Goal: Information Seeking & Learning: Learn about a topic

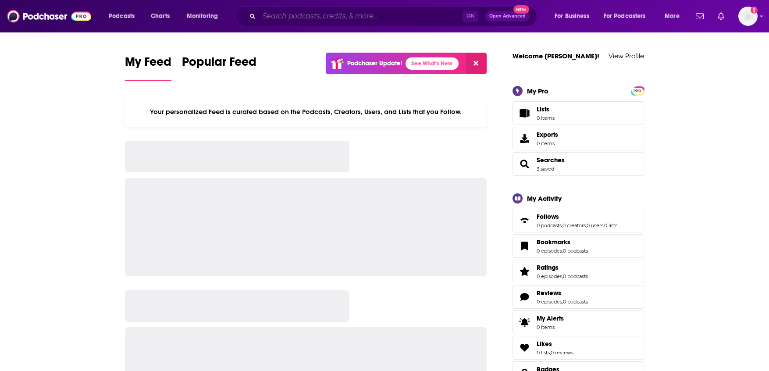
click at [318, 14] on input "Search podcasts, credits, & more..." at bounding box center [360, 16] width 203 height 14
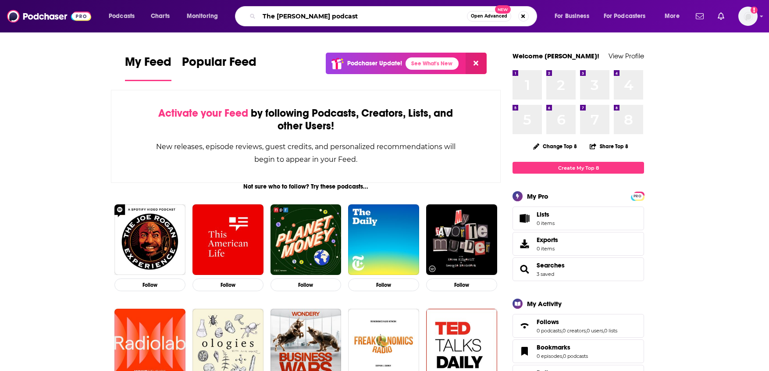
type input "The [PERSON_NAME] podcast"
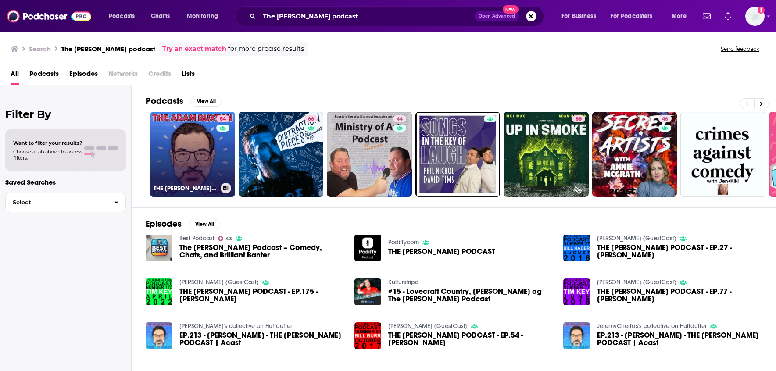
click at [220, 167] on div "84" at bounding box center [223, 149] width 15 height 68
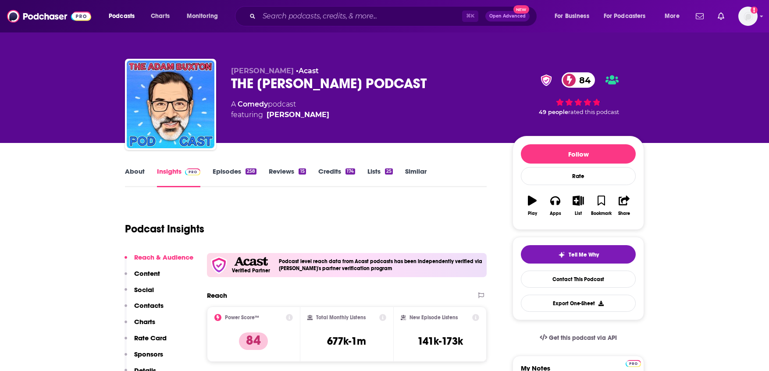
click at [264, 322] on div "Power Score™ 84" at bounding box center [253, 334] width 78 height 40
click at [294, 320] on div "Power Score™ 84" at bounding box center [253, 333] width 93 height 55
click at [291, 319] on icon at bounding box center [289, 317] width 7 height 7
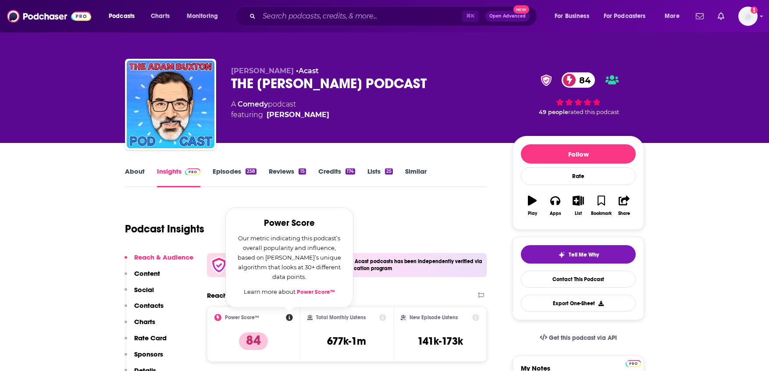
drag, startPoint x: 287, startPoint y: 25, endPoint x: 292, endPoint y: 16, distance: 10.4
click at [287, 24] on div "⌘ K Open Advanced New" at bounding box center [386, 16] width 302 height 20
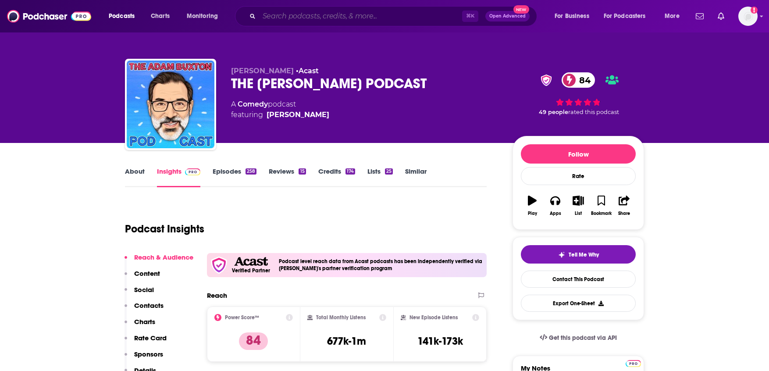
click at [292, 16] on input "Search podcasts, credits, & more..." at bounding box center [360, 16] width 203 height 14
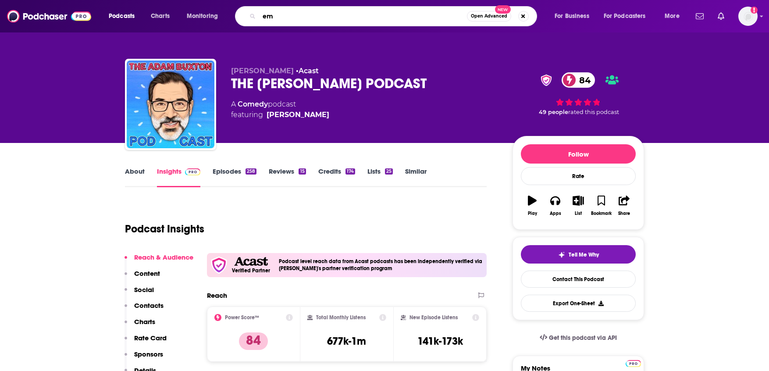
type input "e"
type input "a"
type input "out of character podcast"
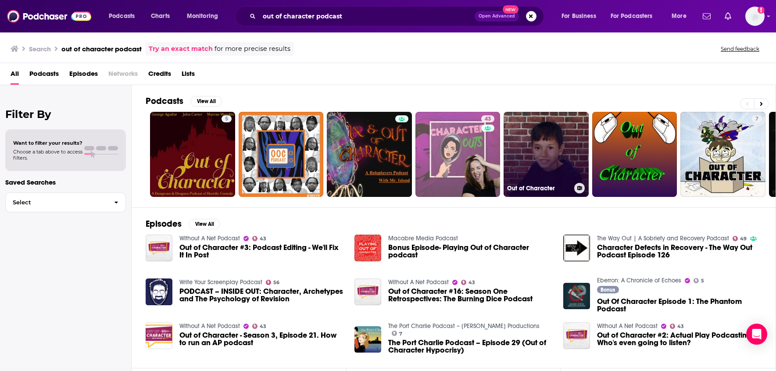
click at [554, 168] on link "Out of Character" at bounding box center [545, 154] width 85 height 85
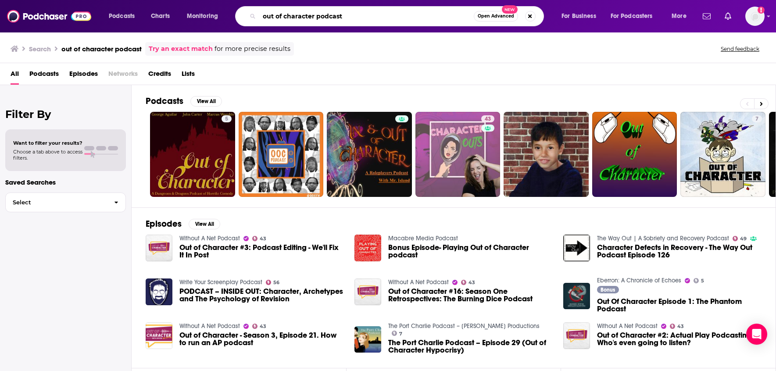
drag, startPoint x: 353, startPoint y: 16, endPoint x: 316, endPoint y: 18, distance: 36.9
click at [316, 18] on input "out of character podcast" at bounding box center [366, 16] width 214 height 14
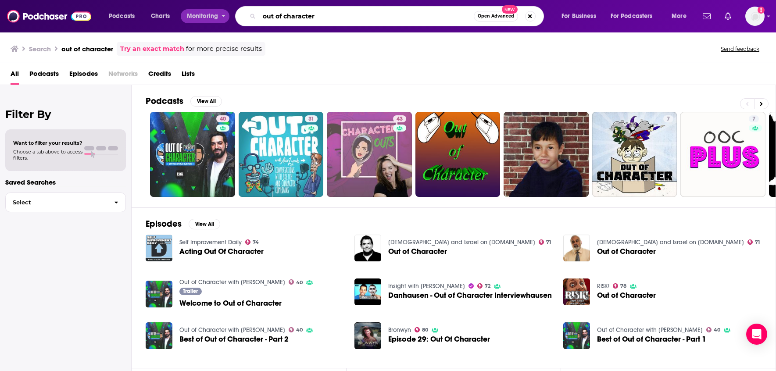
drag, startPoint x: 311, startPoint y: 13, endPoint x: 223, endPoint y: 14, distance: 88.1
click at [223, 14] on div "Podcasts Charts Monitoring out of character Open Advanced New For Business For …" at bounding box center [399, 16] width 592 height 20
click at [271, 17] on input "r" at bounding box center [366, 16] width 214 height 14
type input "r"
type input "emergency intercom"
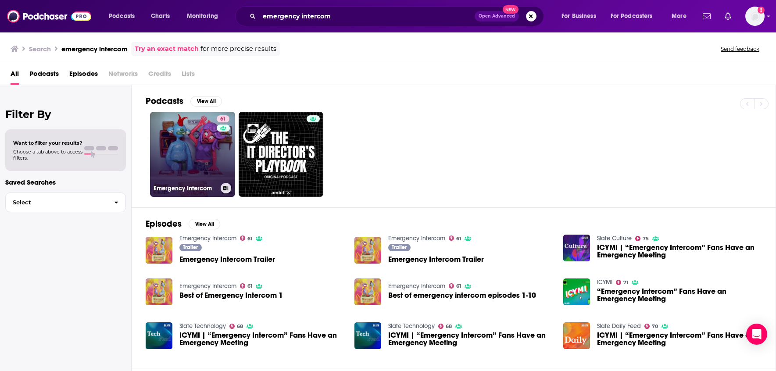
click at [202, 160] on link "61 Emergency Intercom" at bounding box center [192, 154] width 85 height 85
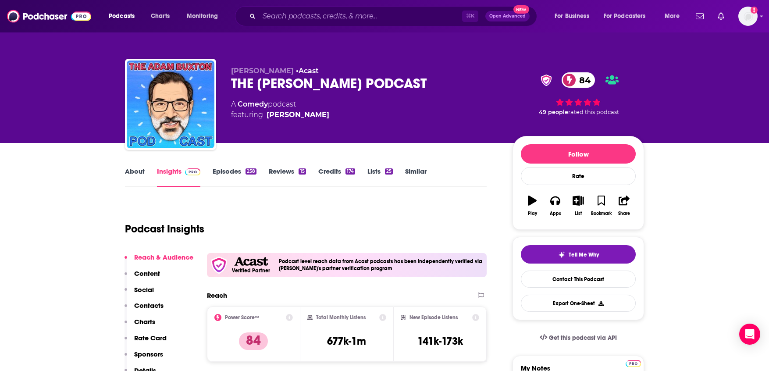
scroll to position [78, 0]
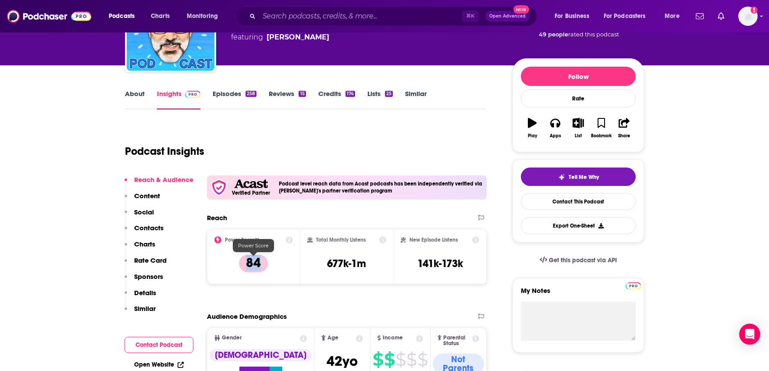
drag, startPoint x: 274, startPoint y: 261, endPoint x: 238, endPoint y: 260, distance: 36.0
click at [239, 260] on div "Power Score™ 84" at bounding box center [253, 256] width 78 height 40
copy p "84"
drag, startPoint x: 356, startPoint y: 259, endPoint x: 322, endPoint y: 263, distance: 34.5
click at [322, 263] on div "Total Monthly Listens 677k-1m" at bounding box center [346, 256] width 79 height 40
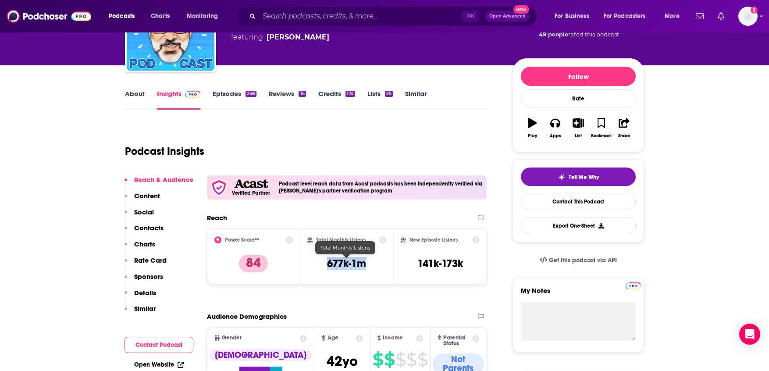
copy h3 "677k-1m"
drag, startPoint x: 468, startPoint y: 264, endPoint x: 406, endPoint y: 261, distance: 61.9
click at [406, 261] on div "New Episode Listens 141k-173k" at bounding box center [440, 256] width 78 height 40
copy h3 "141k-173k"
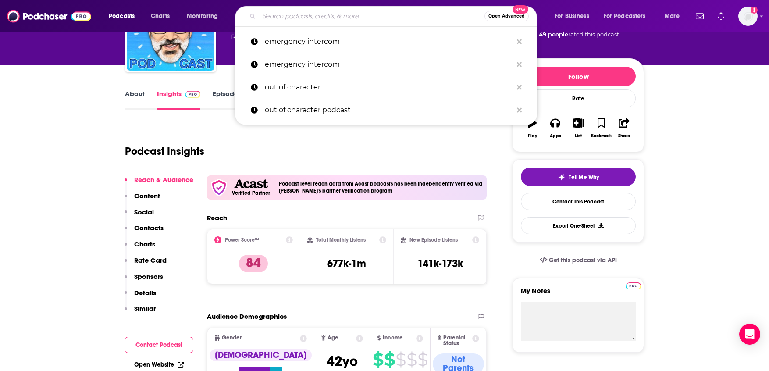
click at [298, 21] on input "Search podcasts, credits, & more..." at bounding box center [371, 16] width 225 height 14
paste input "[URL][DOMAIN_NAME]"
type input "[URL][DOMAIN_NAME]"
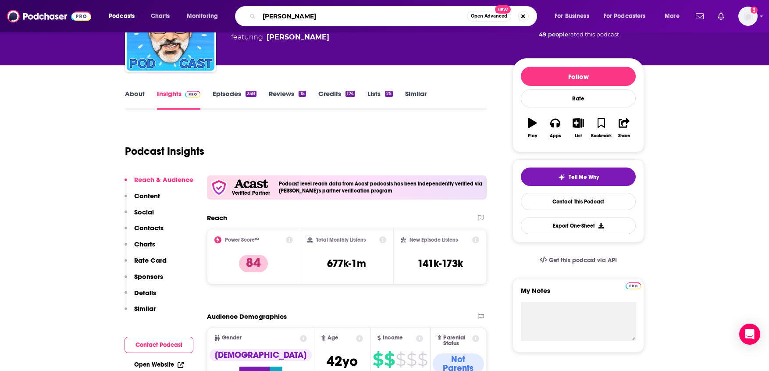
type input "[PERSON_NAME]"
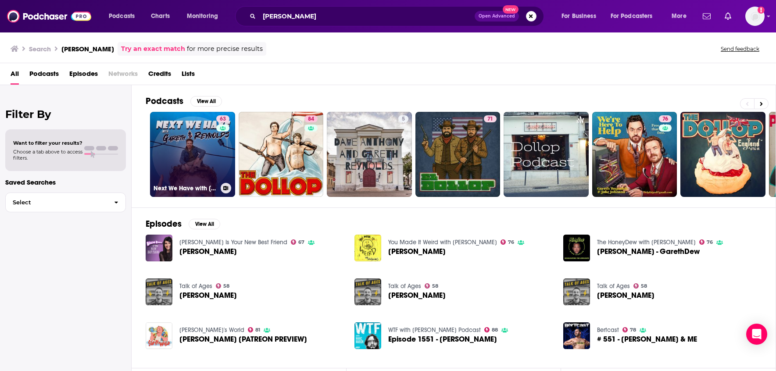
click at [215, 153] on link "63 Next We Have with [PERSON_NAME]" at bounding box center [192, 154] width 85 height 85
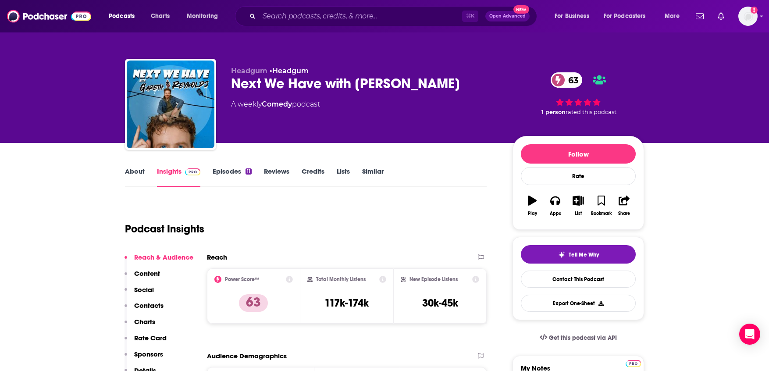
drag, startPoint x: 469, startPoint y: 83, endPoint x: 228, endPoint y: 84, distance: 240.2
click at [229, 84] on div "Headgum • Headgum Next We Have with [PERSON_NAME] 63 A weekly Comedy podcast 63…" at bounding box center [384, 106] width 519 height 95
copy h2 "Next We Have with [PERSON_NAME]"
click at [232, 173] on link "Episodes 11" at bounding box center [232, 177] width 39 height 20
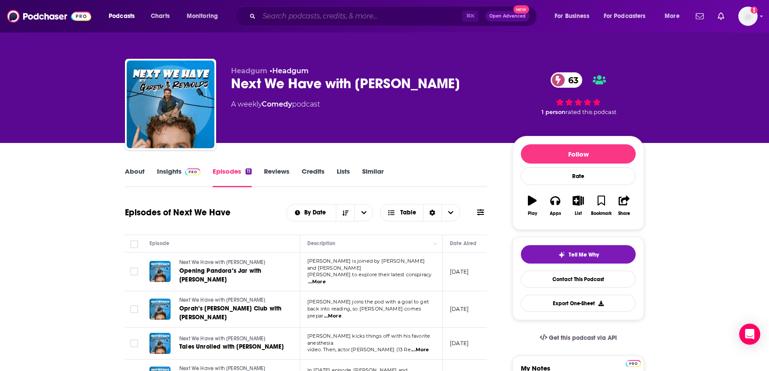
click at [277, 15] on input "Search podcasts, credits, & more..." at bounding box center [360, 16] width 203 height 14
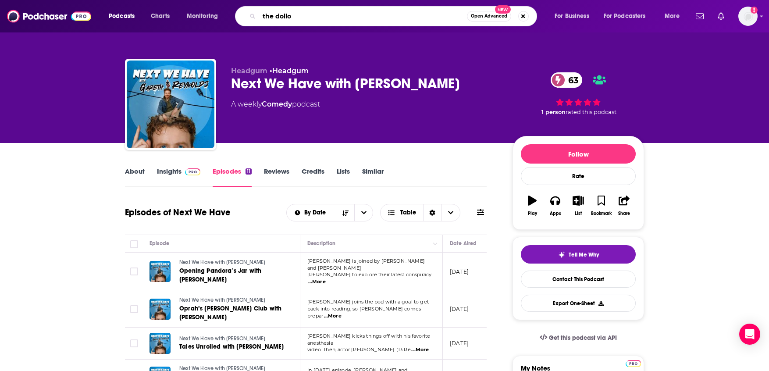
type input "the dollop"
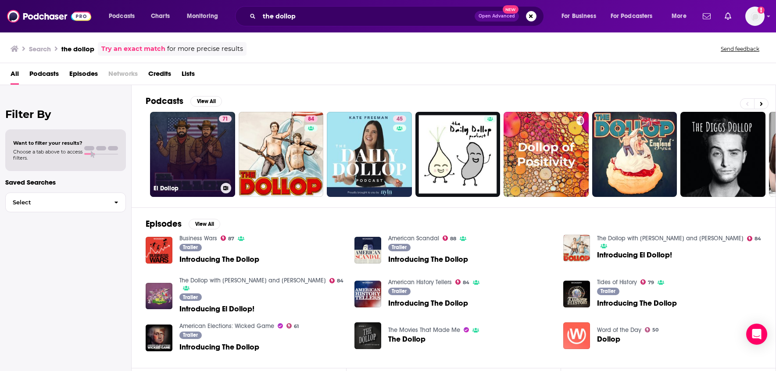
click at [217, 152] on link "71 El Dollop" at bounding box center [192, 154] width 85 height 85
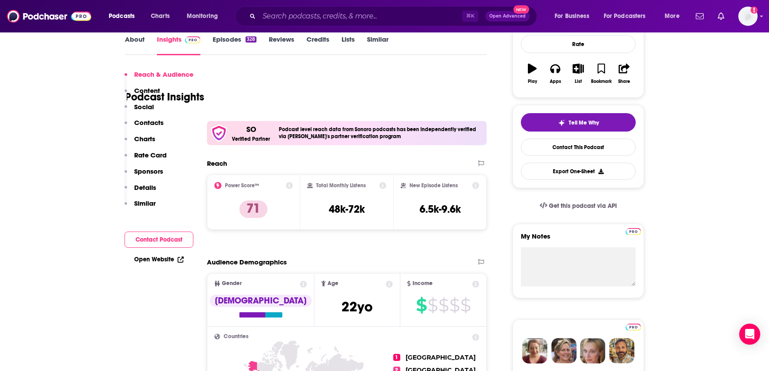
scroll to position [215, 0]
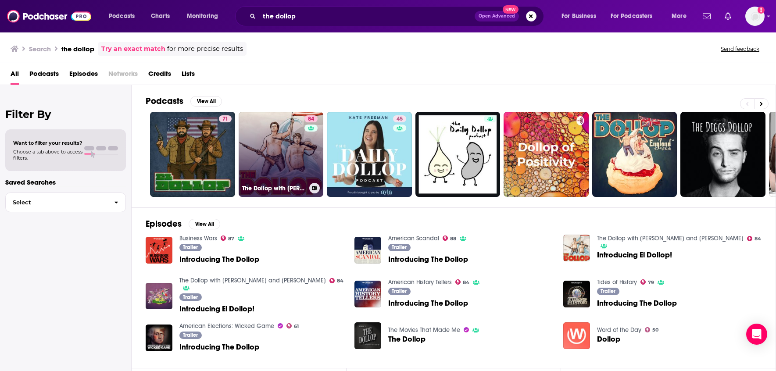
click at [242, 114] on link "84 The Dollop with [PERSON_NAME] and [PERSON_NAME]" at bounding box center [280, 154] width 85 height 85
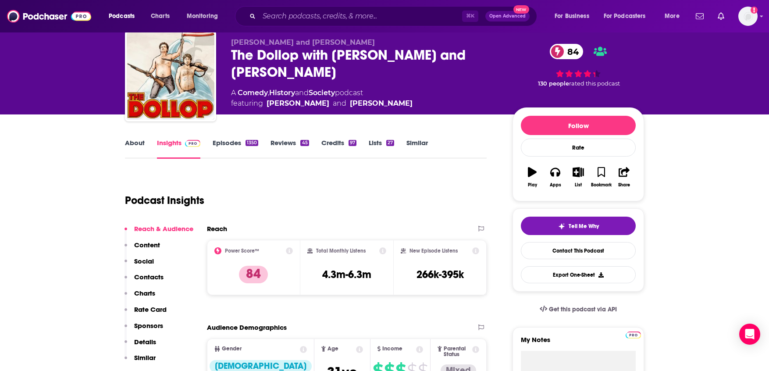
scroll to position [29, 0]
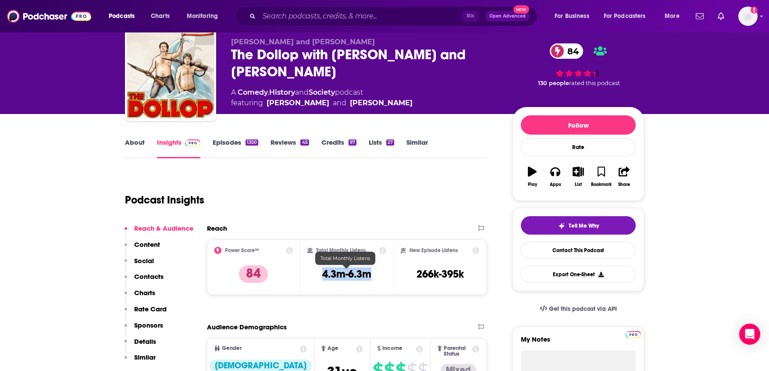
drag, startPoint x: 378, startPoint y: 276, endPoint x: 319, endPoint y: 276, distance: 59.2
click at [320, 276] on div "Total Monthly Listens 4.3m-6.3m" at bounding box center [346, 267] width 79 height 40
copy h3 "4.3m-6.3m"
drag, startPoint x: 463, startPoint y: 278, endPoint x: 410, endPoint y: 276, distance: 52.6
click at [411, 277] on div "New Episode Listens 266k-395k" at bounding box center [440, 267] width 78 height 40
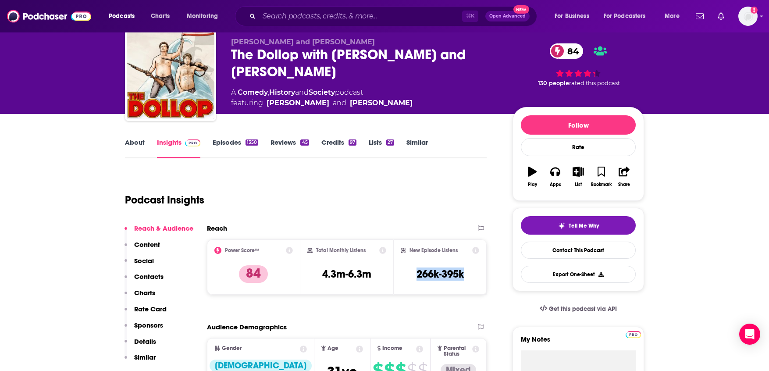
copy h3 "266k-395k"
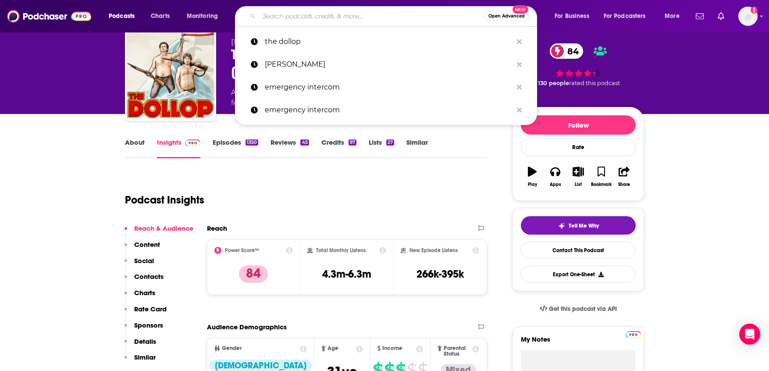
click at [306, 20] on input "Search podcasts, credits, & more..." at bounding box center [371, 16] width 225 height 14
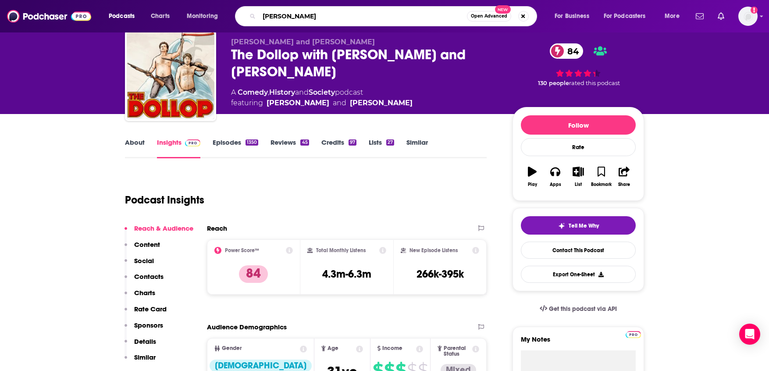
type input "[PERSON_NAME]"
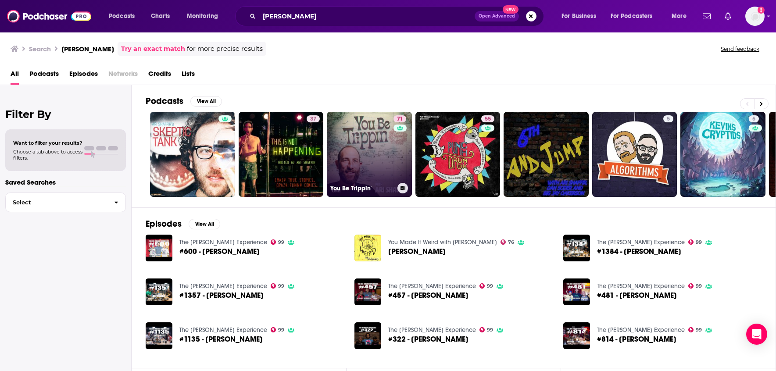
click at [386, 153] on link "71 You Be Trippin'" at bounding box center [369, 154] width 85 height 85
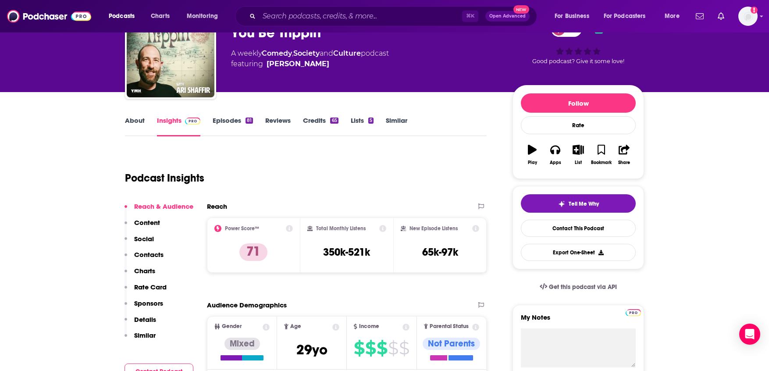
scroll to position [0, 0]
